Goal: Task Accomplishment & Management: Use online tool/utility

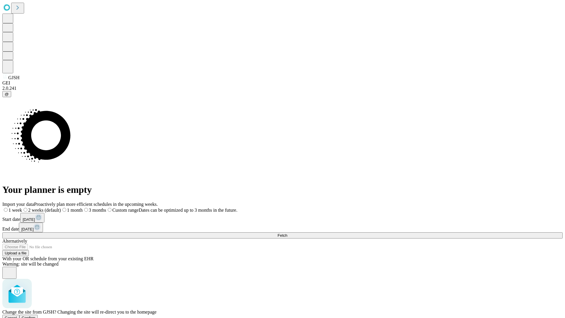
click at [36, 316] on span "Confirm" at bounding box center [29, 318] width 14 height 4
click at [71, 208] on label "1 month" at bounding box center [62, 210] width 18 height 5
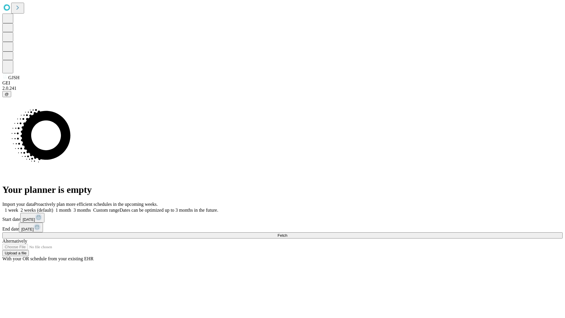
click at [287, 233] on span "Fetch" at bounding box center [283, 235] width 10 height 4
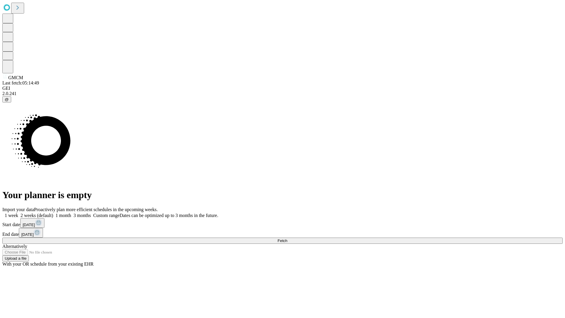
click at [71, 213] on label "1 month" at bounding box center [62, 215] width 18 height 5
click at [287, 239] on span "Fetch" at bounding box center [283, 241] width 10 height 4
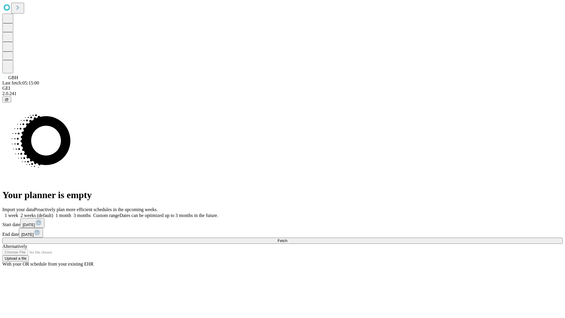
click at [287, 239] on span "Fetch" at bounding box center [283, 241] width 10 height 4
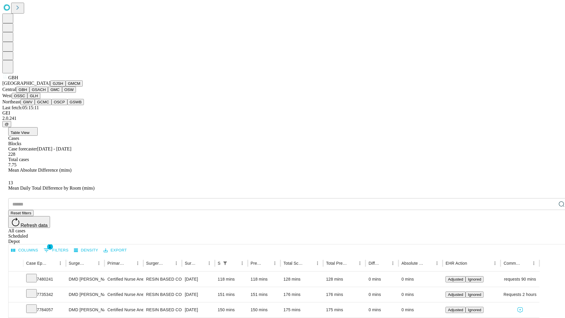
click at [46, 93] on button "GSACH" at bounding box center [38, 90] width 19 height 6
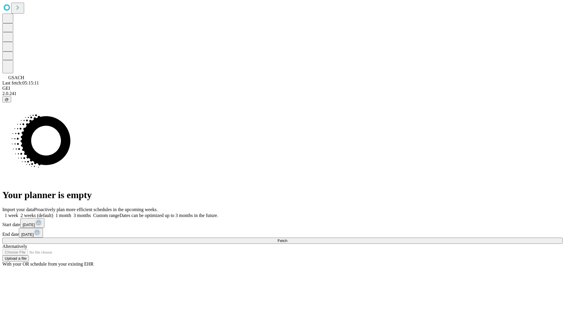
click at [287, 239] on span "Fetch" at bounding box center [283, 241] width 10 height 4
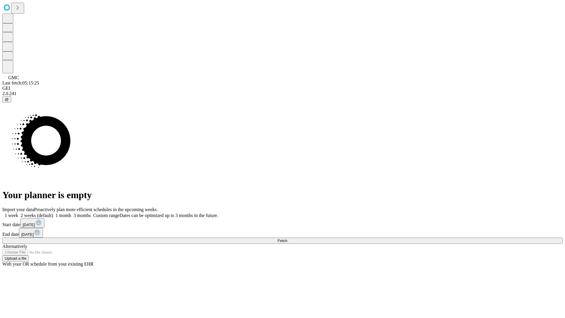
click at [71, 213] on label "1 month" at bounding box center [62, 215] width 18 height 5
click at [287, 239] on span "Fetch" at bounding box center [283, 241] width 10 height 4
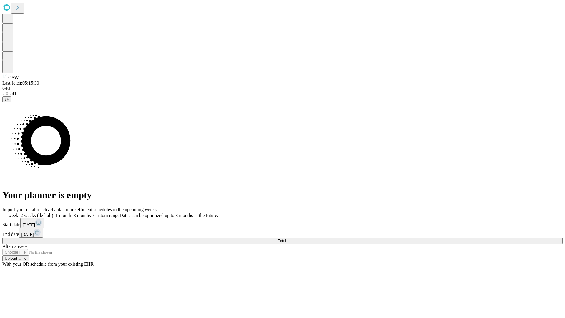
click at [71, 213] on label "1 month" at bounding box center [62, 215] width 18 height 5
click at [287, 239] on span "Fetch" at bounding box center [283, 241] width 10 height 4
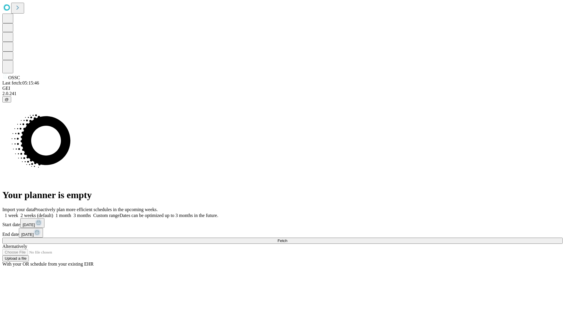
click at [287, 239] on span "Fetch" at bounding box center [283, 241] width 10 height 4
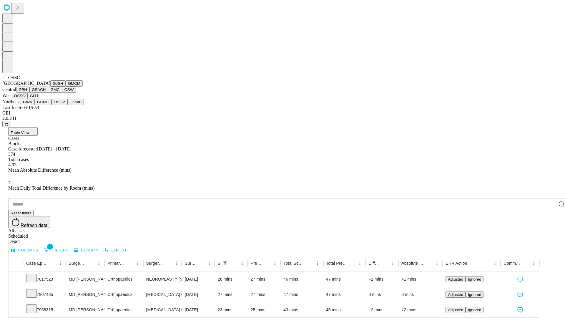
click at [40, 99] on button "GLH" at bounding box center [33, 96] width 13 height 6
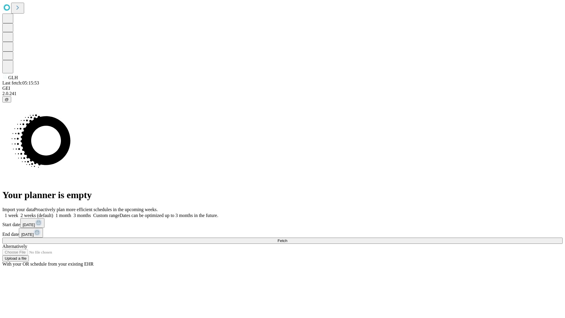
click at [71, 213] on label "1 month" at bounding box center [62, 215] width 18 height 5
click at [287, 239] on span "Fetch" at bounding box center [283, 241] width 10 height 4
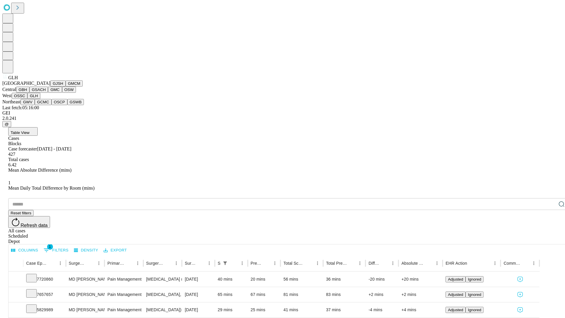
click at [35, 105] on button "GWV" at bounding box center [28, 102] width 14 height 6
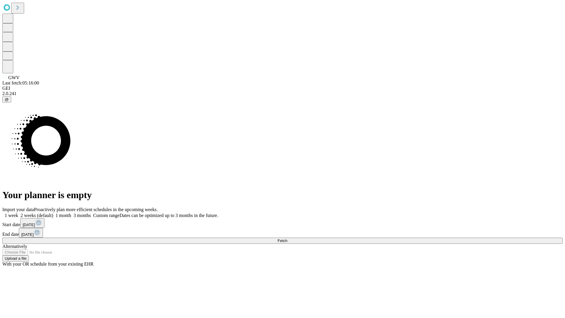
click at [71, 213] on label "1 month" at bounding box center [62, 215] width 18 height 5
click at [287, 239] on span "Fetch" at bounding box center [283, 241] width 10 height 4
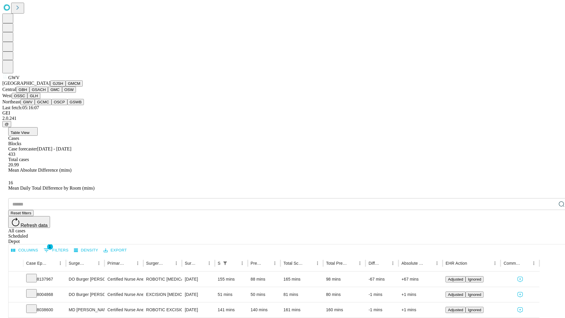
click at [46, 105] on button "GCMC" at bounding box center [43, 102] width 17 height 6
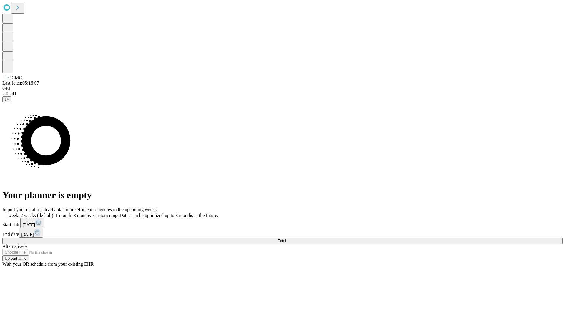
click at [71, 213] on label "1 month" at bounding box center [62, 215] width 18 height 5
click at [287, 239] on span "Fetch" at bounding box center [283, 241] width 10 height 4
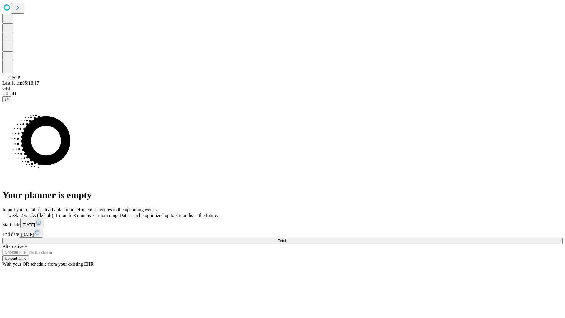
click at [71, 213] on label "1 month" at bounding box center [62, 215] width 18 height 5
click at [287, 239] on span "Fetch" at bounding box center [283, 241] width 10 height 4
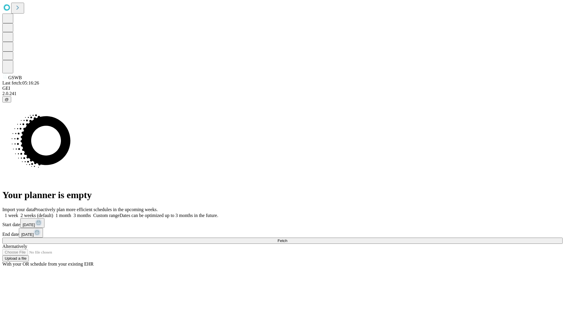
click at [71, 213] on label "1 month" at bounding box center [62, 215] width 18 height 5
click at [287, 239] on span "Fetch" at bounding box center [283, 241] width 10 height 4
